Goal: Task Accomplishment & Management: Manage account settings

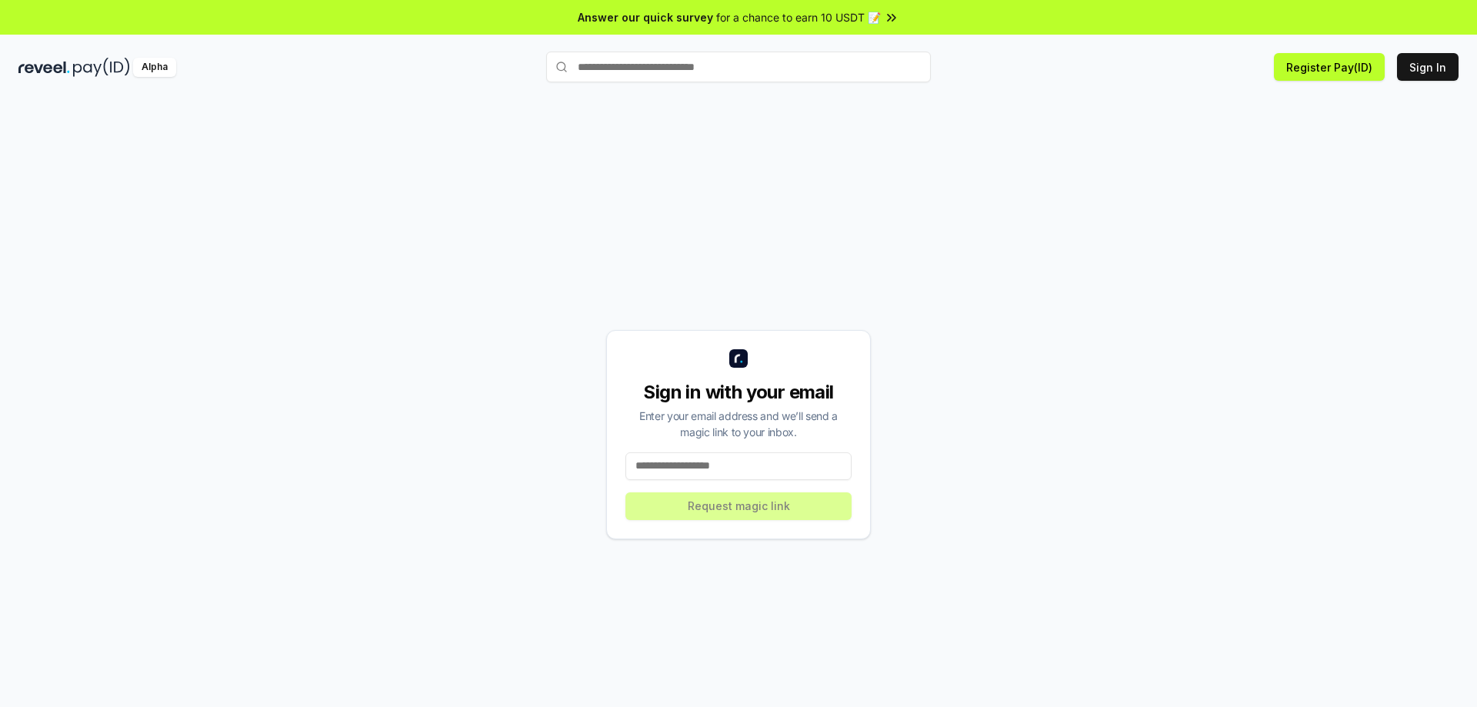
click at [783, 472] on input at bounding box center [738, 466] width 226 height 28
type input "**********"
click at [775, 504] on button "Request magic link" at bounding box center [738, 506] width 226 height 28
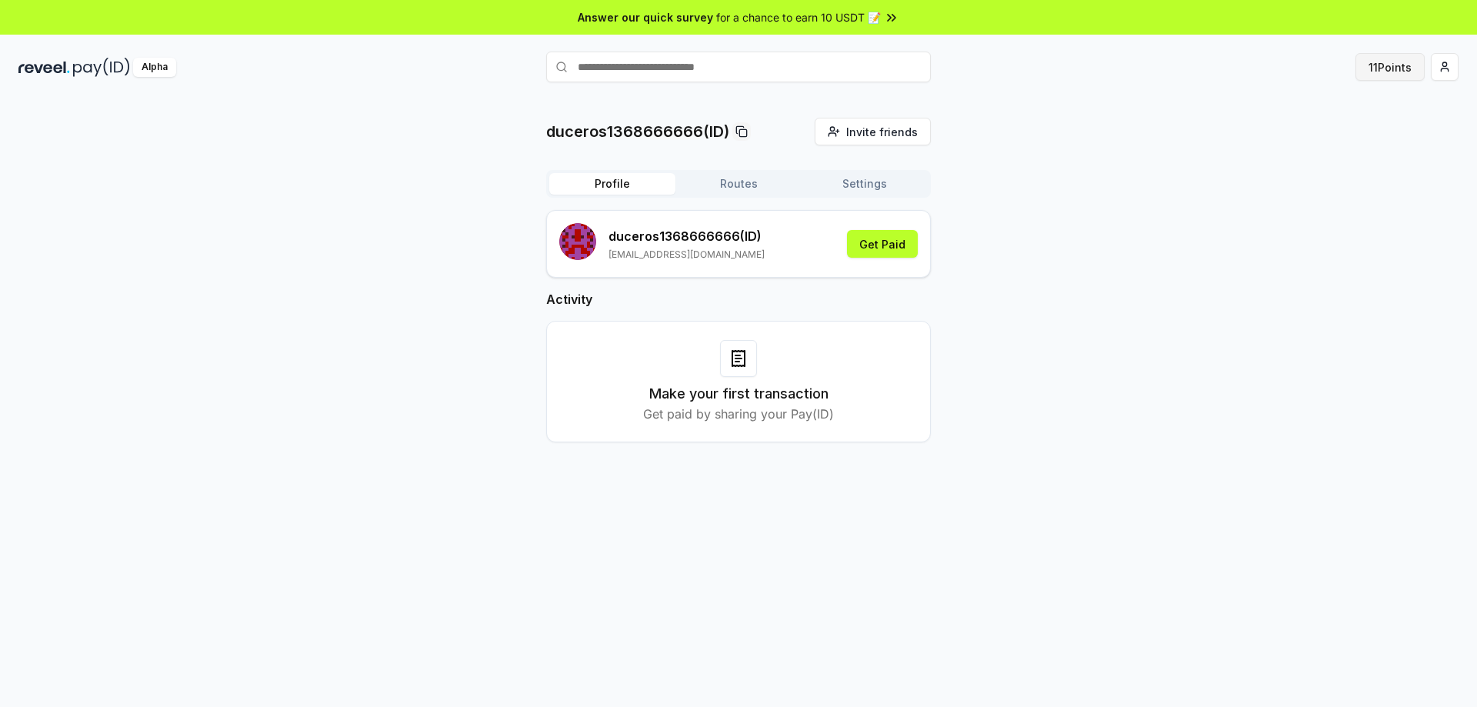
click at [1365, 65] on button "11 Points" at bounding box center [1389, 67] width 69 height 28
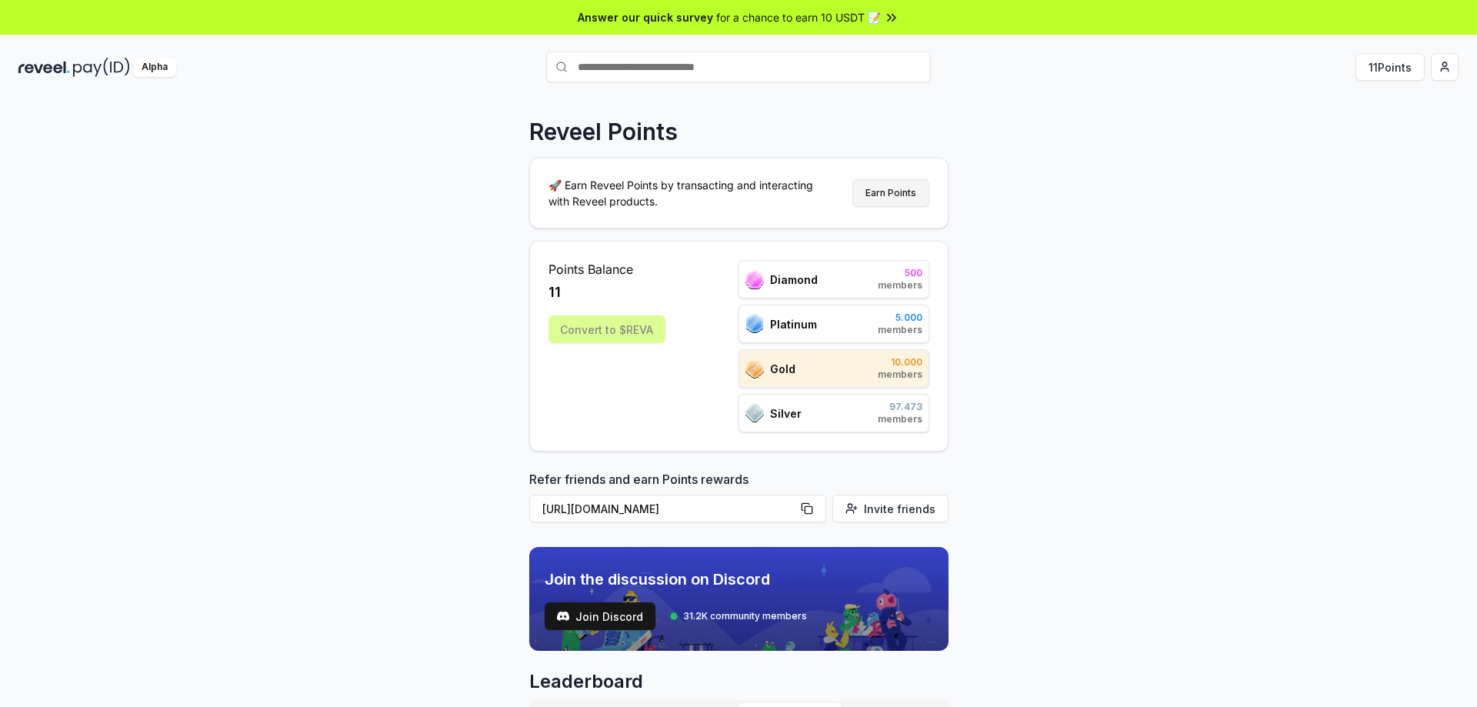
click at [877, 190] on button "Earn Points" at bounding box center [890, 193] width 77 height 28
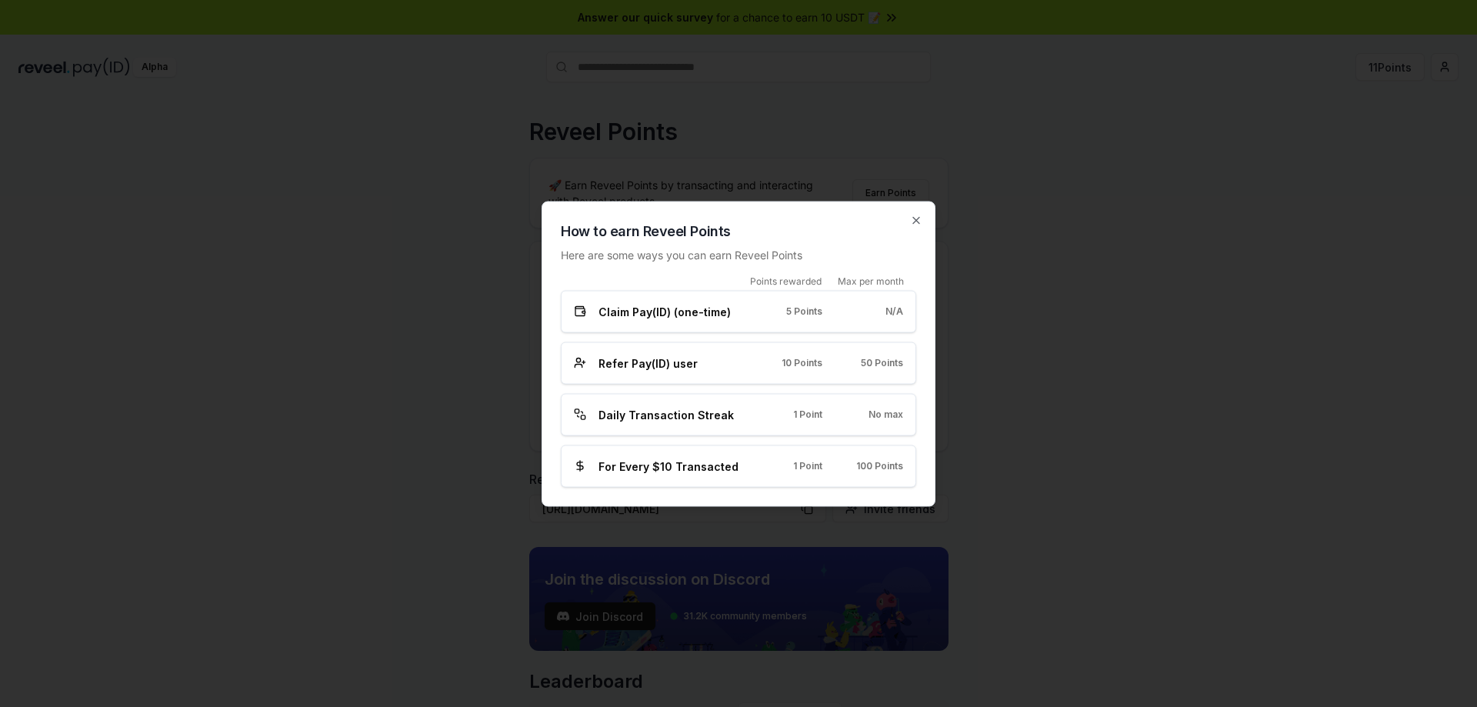
click at [1084, 164] on div at bounding box center [738, 353] width 1477 height 707
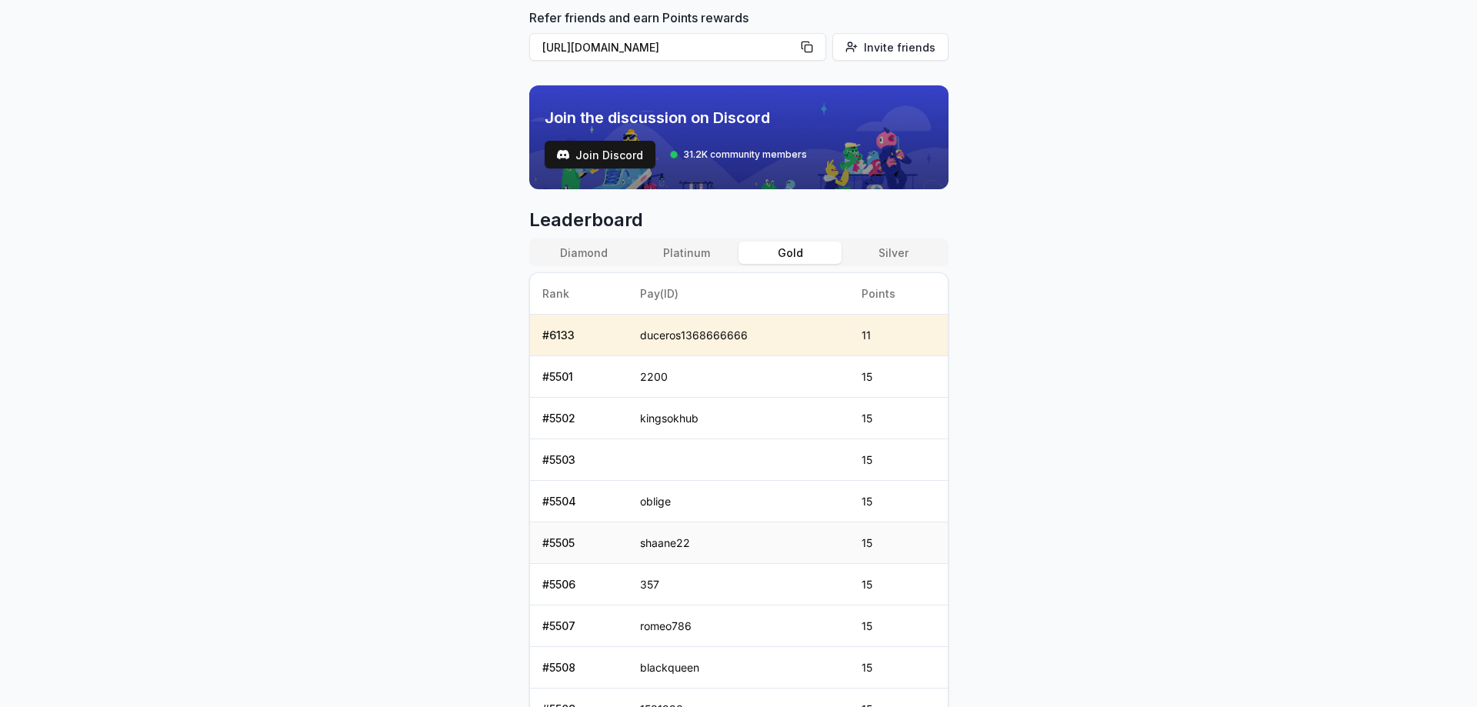
scroll to position [622, 0]
